Goal: Information Seeking & Learning: Learn about a topic

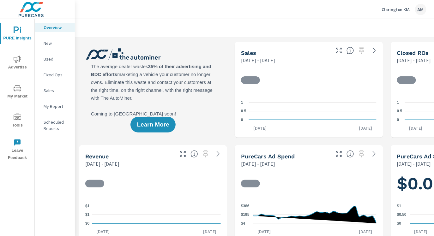
click at [19, 60] on icon "nav menu" at bounding box center [18, 60] width 8 height 8
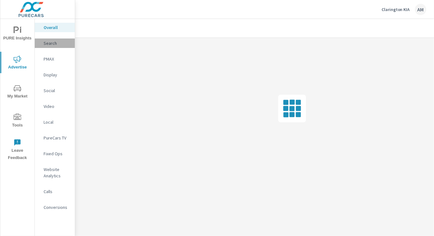
click at [53, 43] on p "Search" at bounding box center [57, 43] width 26 height 6
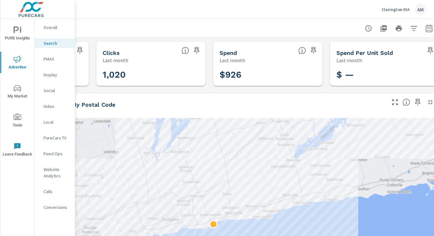
scroll to position [0, 108]
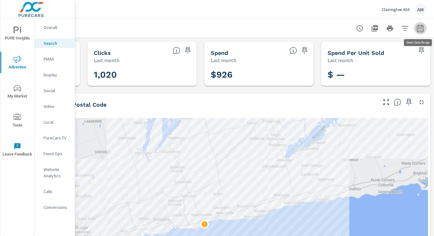
click at [423, 27] on icon "button" at bounding box center [421, 29] width 8 height 8
select select "Last month"
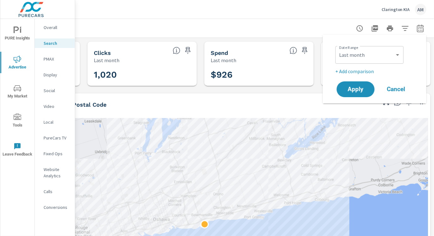
click at [358, 71] on p "+ Add comparison" at bounding box center [376, 72] width 81 height 8
select select "Previous period"
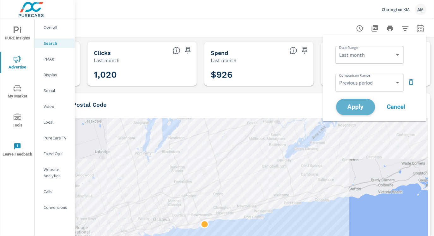
click at [361, 104] on span "Apply" at bounding box center [356, 107] width 26 height 6
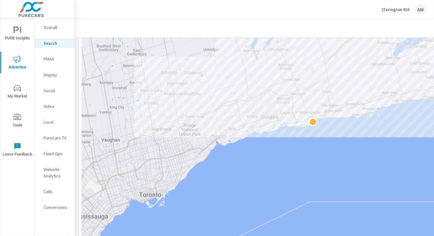
scroll to position [159, 0]
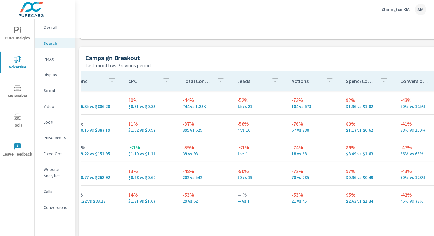
scroll to position [0, 344]
click at [52, 173] on p "Website Analytics" at bounding box center [57, 173] width 26 height 13
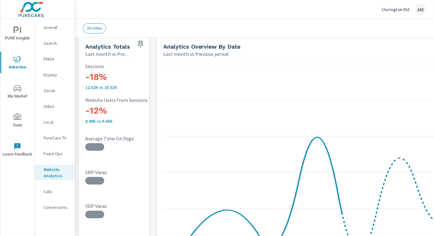
scroll to position [9, 0]
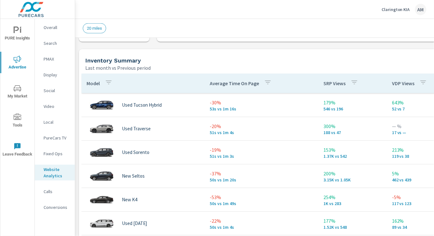
scroll to position [263, 0]
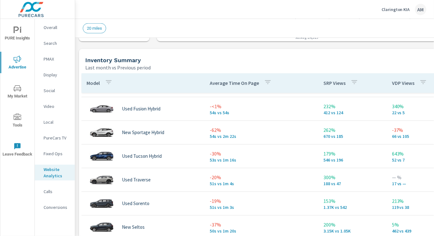
scroll to position [659, 0]
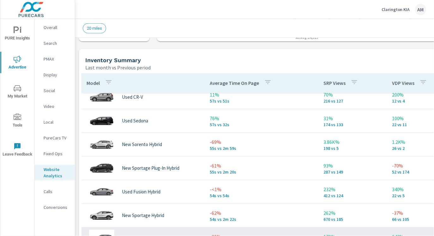
scroll to position [575, 0]
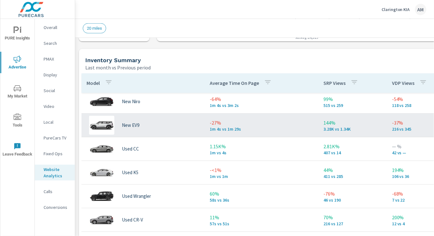
scroll to position [453, 0]
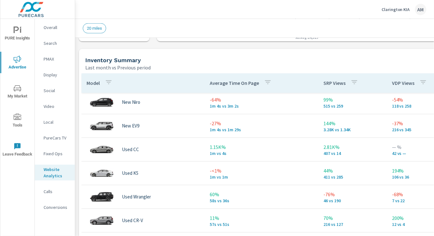
click at [47, 190] on p "Calls" at bounding box center [57, 192] width 26 height 6
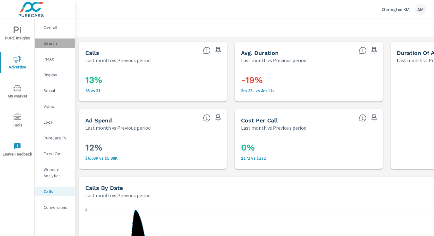
click at [53, 42] on p "Search" at bounding box center [57, 43] width 26 height 6
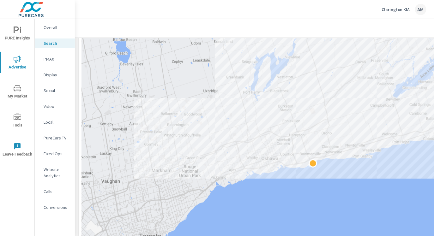
scroll to position [117, 0]
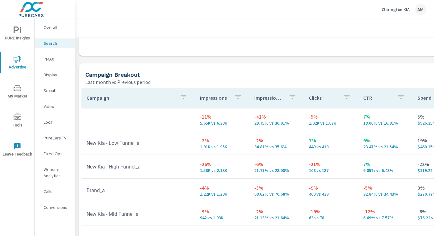
scroll to position [603, 0]
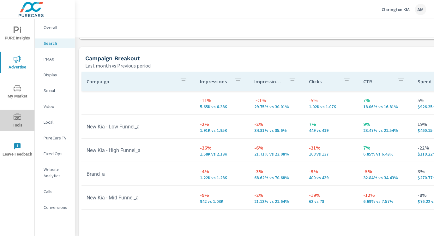
click at [16, 115] on icon "nav menu" at bounding box center [18, 118] width 8 height 8
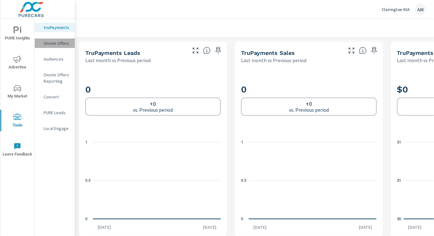
click at [53, 41] on p "Onsite Offers" at bounding box center [57, 43] width 26 height 6
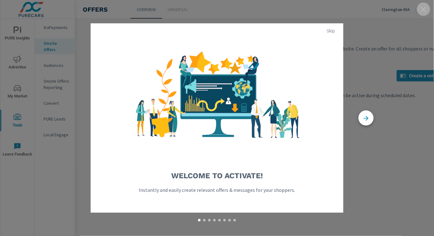
click at [424, 7] on icon "button" at bounding box center [424, 9] width 8 height 8
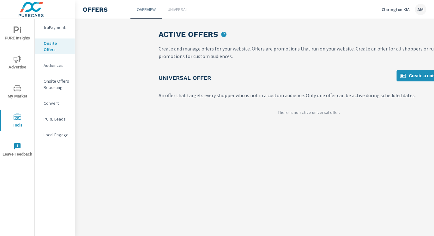
click at [19, 33] on icon "nav menu" at bounding box center [18, 31] width 8 height 8
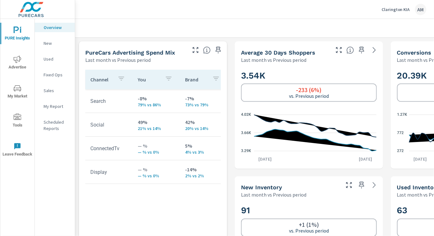
scroll to position [265, 0]
